Goal: Information Seeking & Learning: Learn about a topic

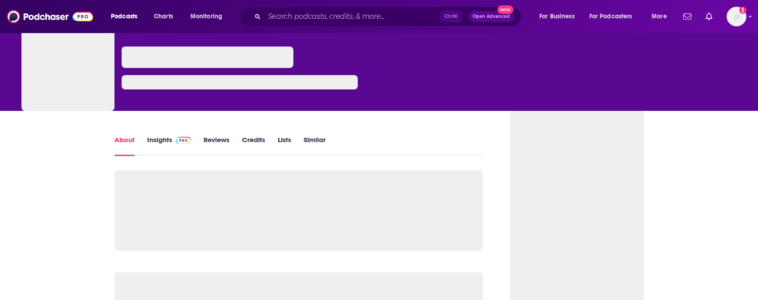
scroll to position [45, 0]
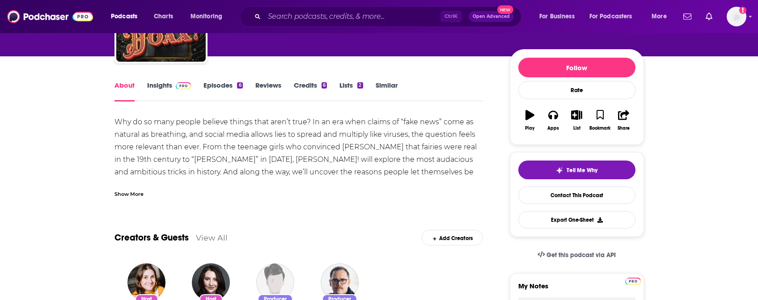
scroll to position [45, 0]
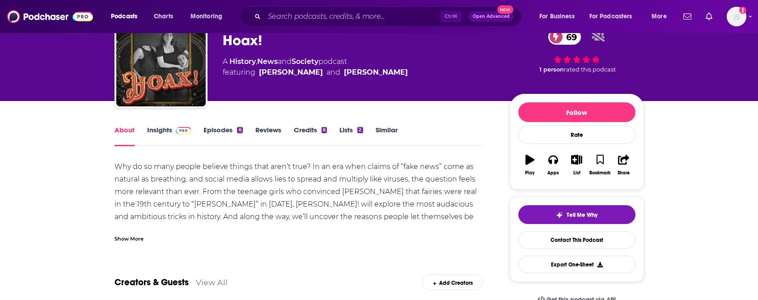
click at [176, 131] on img at bounding box center [184, 130] width 16 height 7
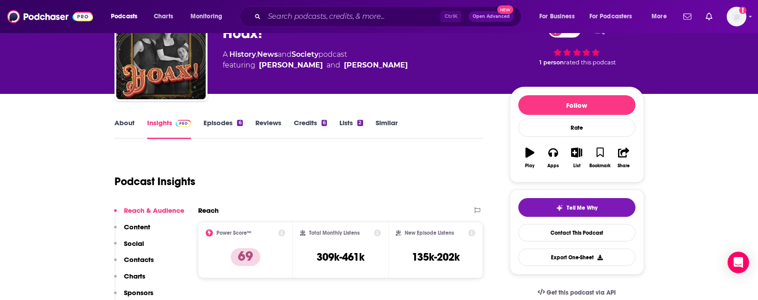
scroll to position [45, 0]
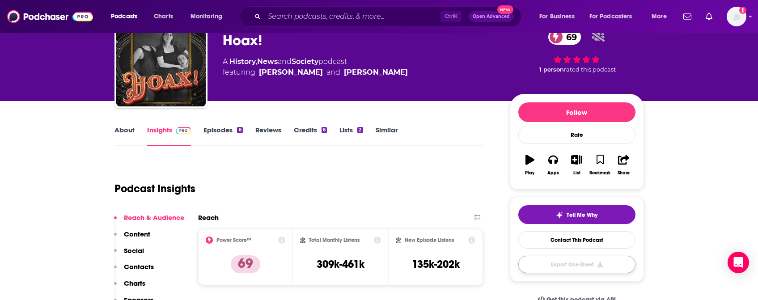
click at [566, 261] on button "Export One-Sheet" at bounding box center [576, 264] width 117 height 17
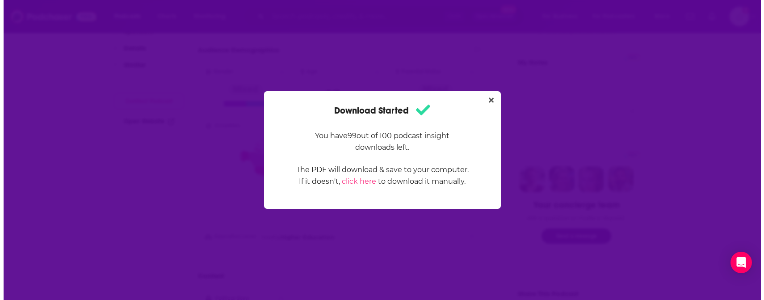
scroll to position [0, 0]
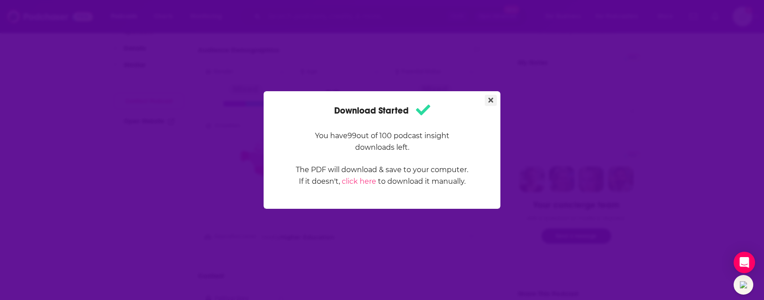
click at [493, 99] on icon "Close" at bounding box center [490, 100] width 5 height 5
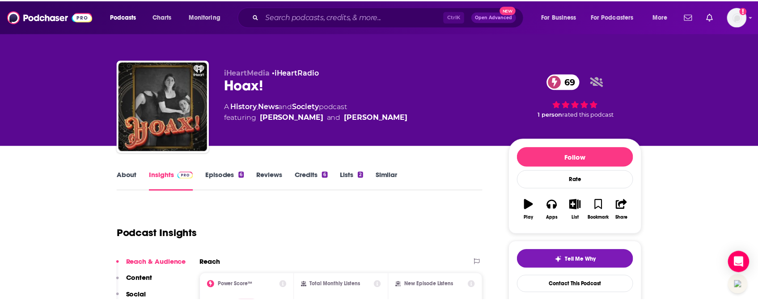
scroll to position [300, 0]
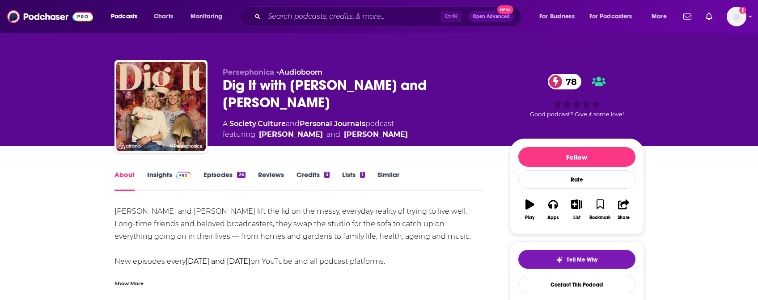
click at [148, 174] on link "Insights" at bounding box center [169, 180] width 44 height 21
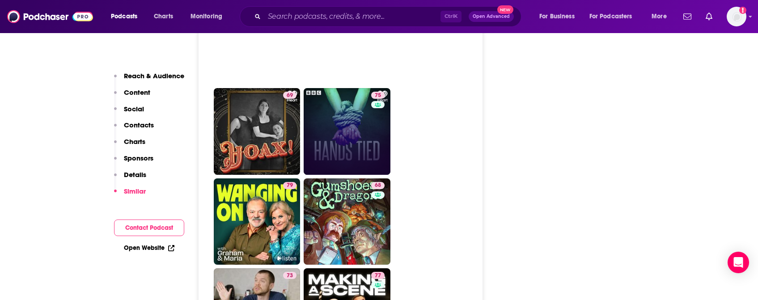
scroll to position [2324, 0]
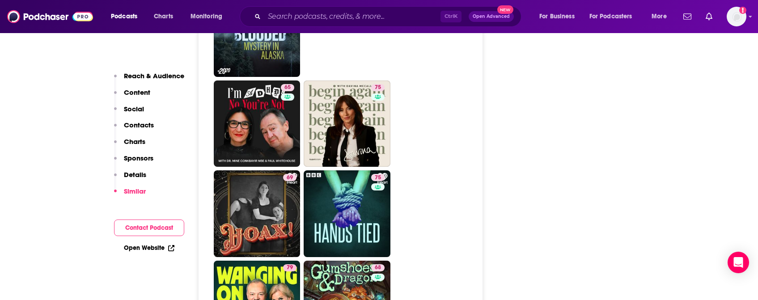
click at [153, 252] on div "Open Website" at bounding box center [149, 248] width 70 height 17
click at [164, 248] on link "Open Website" at bounding box center [149, 248] width 51 height 8
click at [743, 132] on div "About Insights Episodes 26 Reviews Credits 3 Lists 1 Similar Podcast Insights R…" at bounding box center [379, 239] width 758 height 4835
click at [701, 73] on div "About Insights Episodes 26 Reviews Credits 3 Lists 1 Similar Podcast Insights R…" at bounding box center [379, 239] width 758 height 4835
click at [637, 188] on div "Follow Rate Play Apps List Bookmark Share Tell Me Why Contact This Podcast Expo…" at bounding box center [576, 232] width 134 height 4835
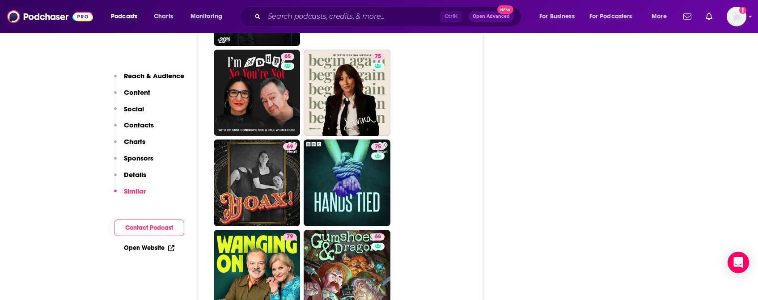
scroll to position [2369, 0]
